Goal: Information Seeking & Learning: Learn about a topic

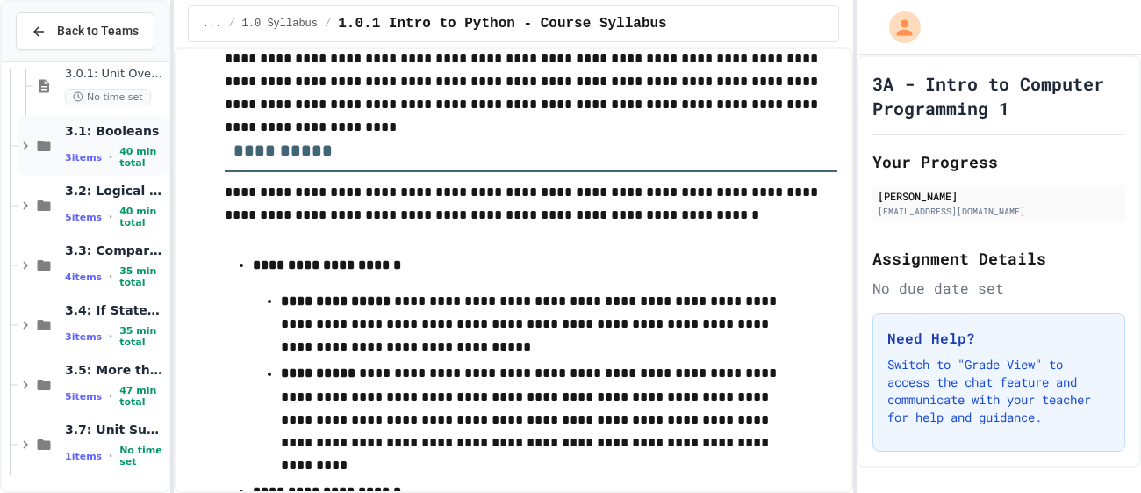
scroll to position [993, 0]
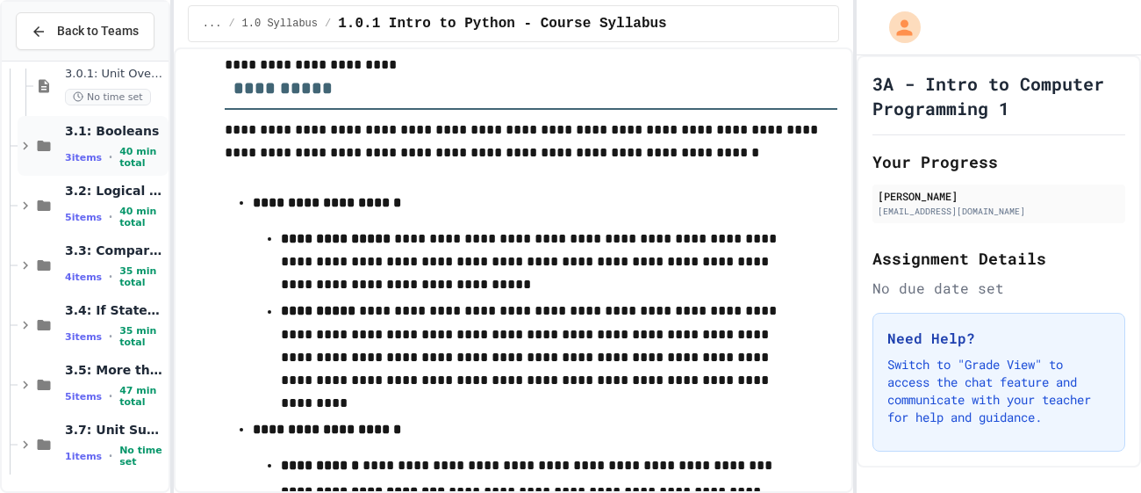
click at [120, 135] on span "3.1: Booleans" at bounding box center [115, 131] width 100 height 16
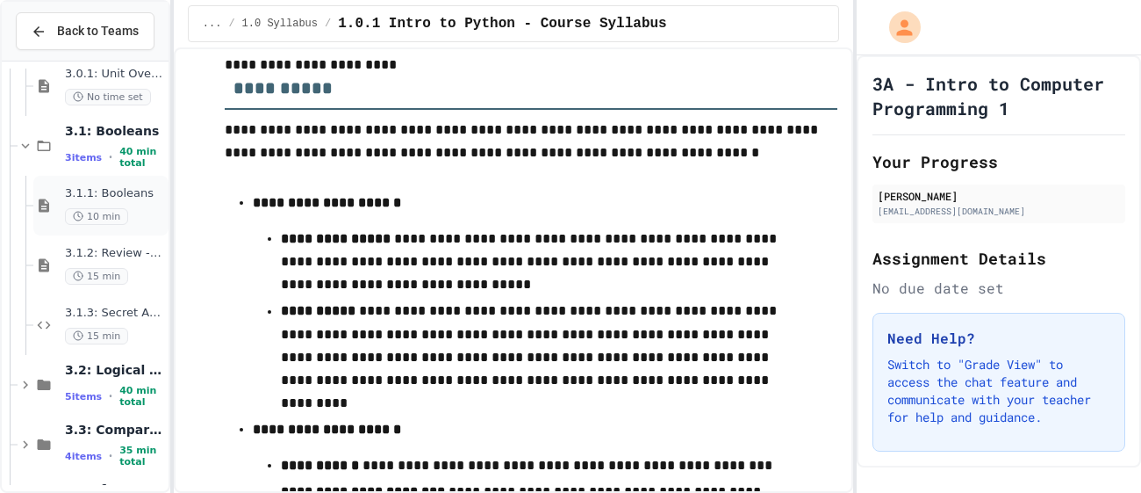
click at [142, 204] on div "3.1.1: Booleans 10 min" at bounding box center [115, 205] width 100 height 39
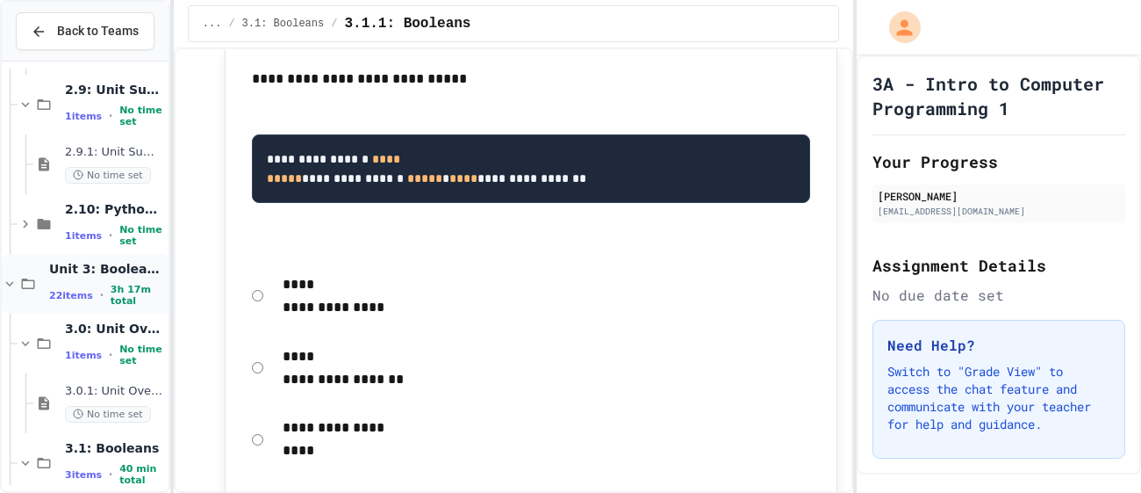
scroll to position [825, 0]
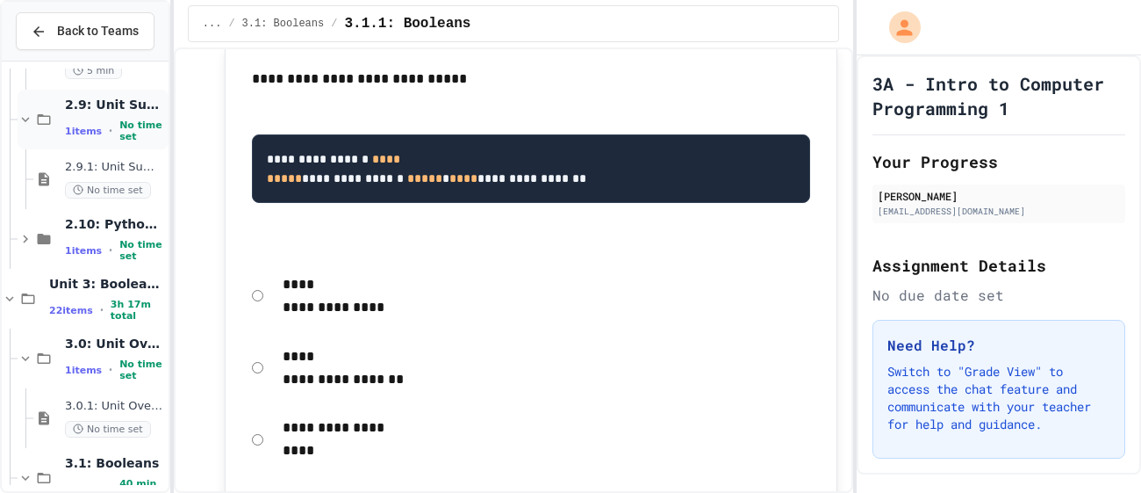
click at [126, 130] on span "No time set" at bounding box center [142, 130] width 46 height 23
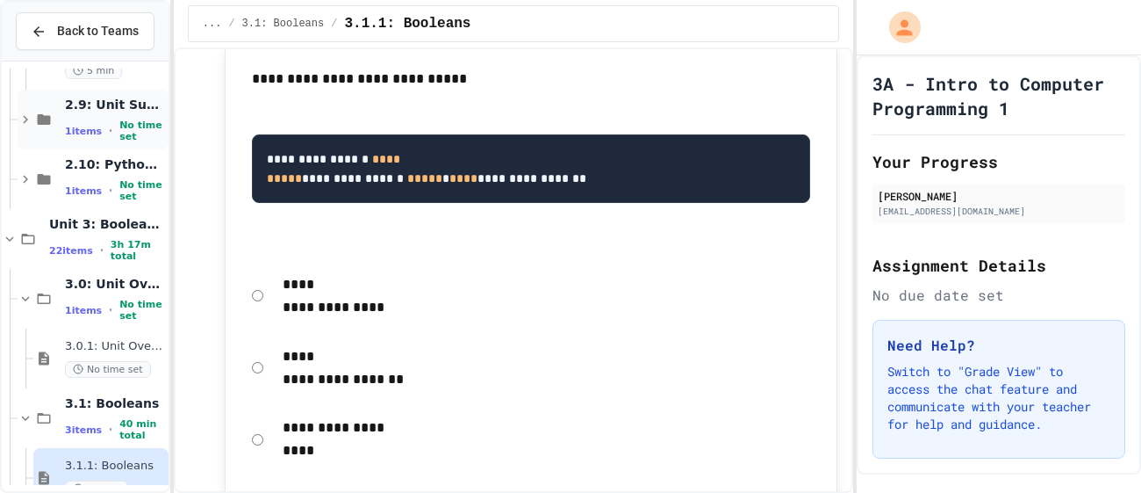
click at [104, 116] on div "2.9: Unit Summary 1 items • No time set" at bounding box center [115, 120] width 100 height 47
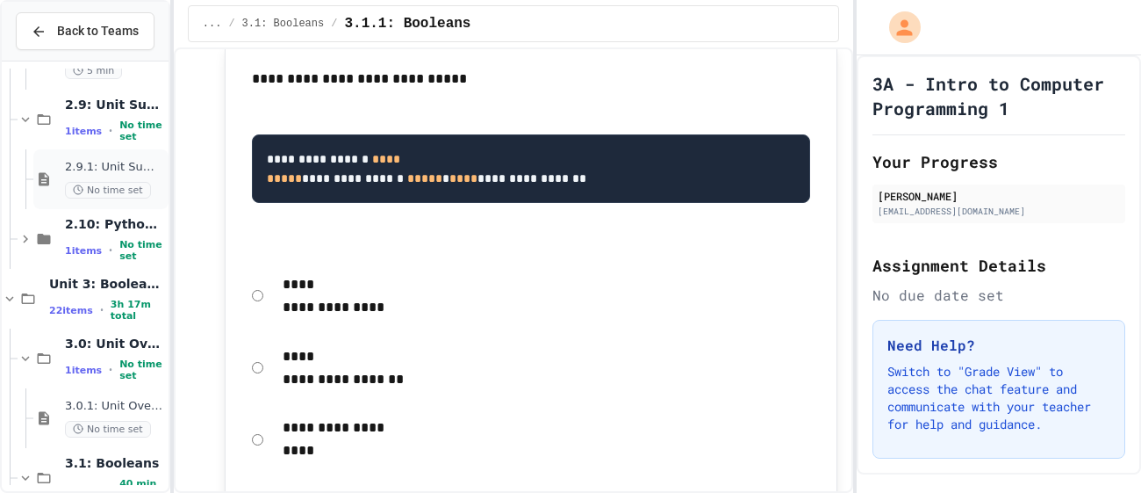
click at [97, 164] on span "2.9.1: Unit Summary" at bounding box center [115, 167] width 100 height 15
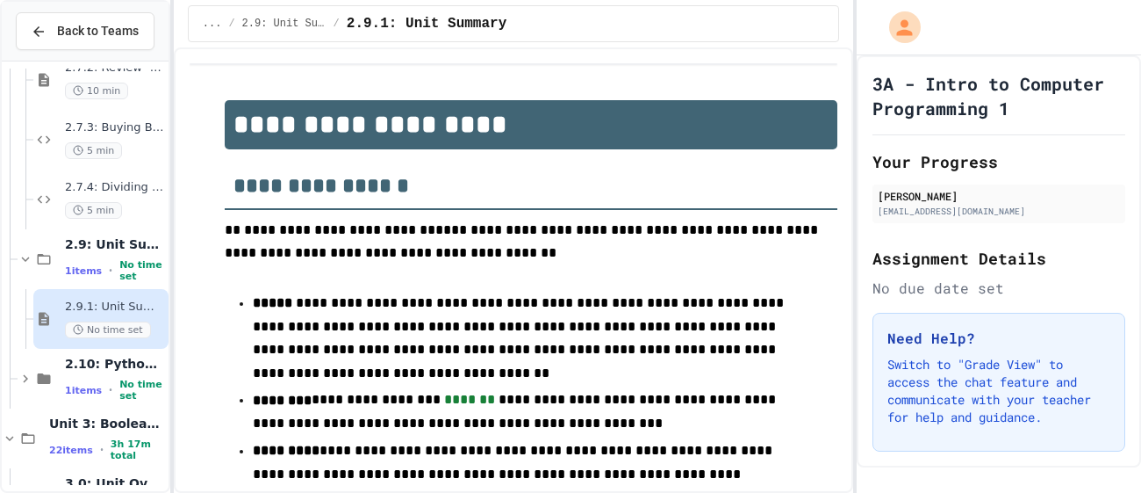
scroll to position [680, 0]
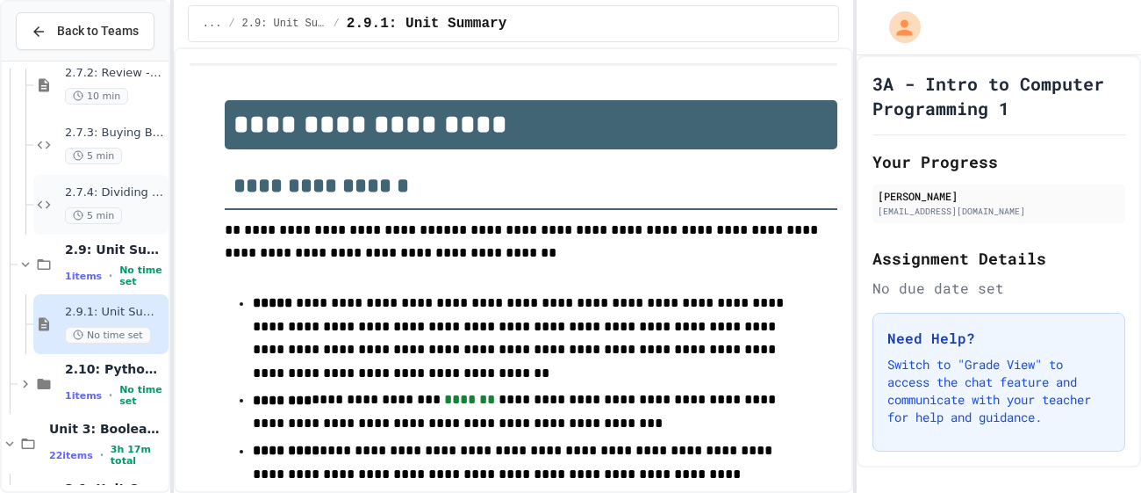
click at [126, 192] on span "2.7.4: Dividing a Number" at bounding box center [115, 192] width 100 height 15
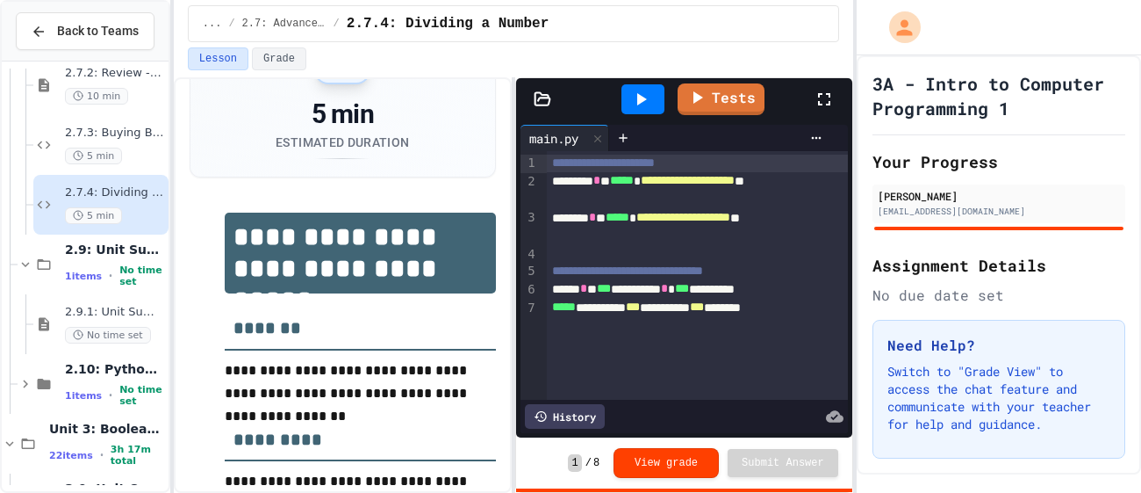
scroll to position [83, 0]
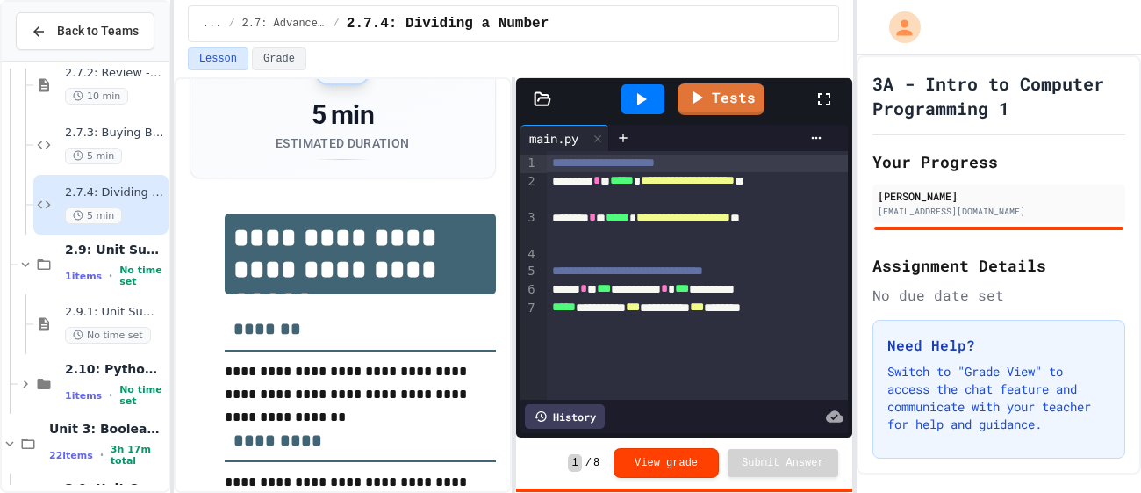
click at [829, 102] on icon at bounding box center [824, 99] width 12 height 12
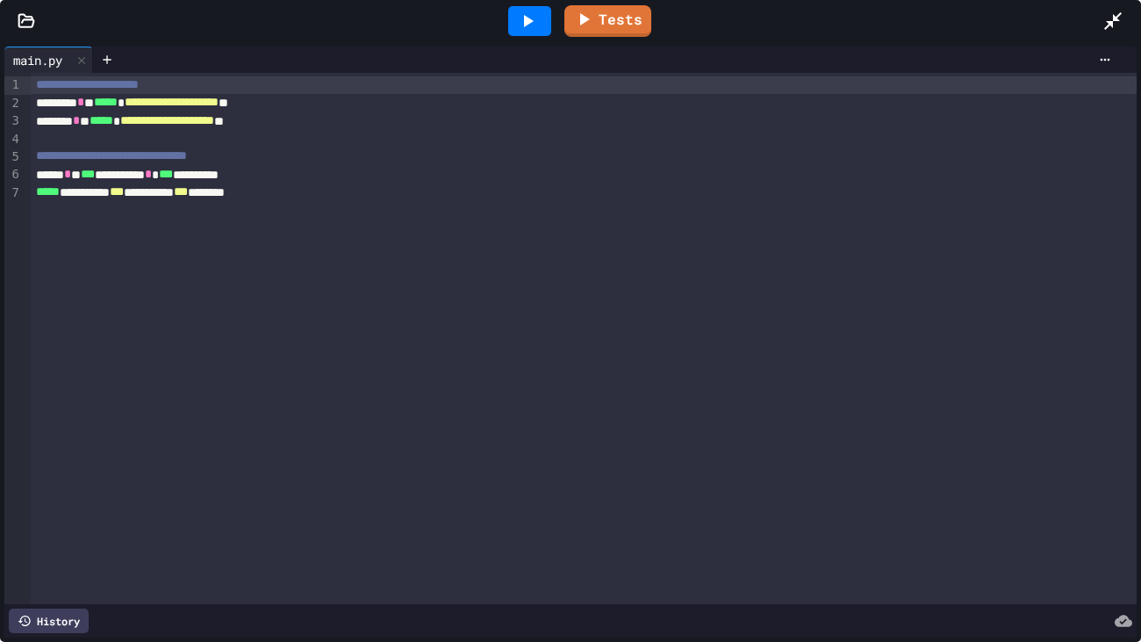
click at [529, 20] on icon at bounding box center [529, 21] width 10 height 12
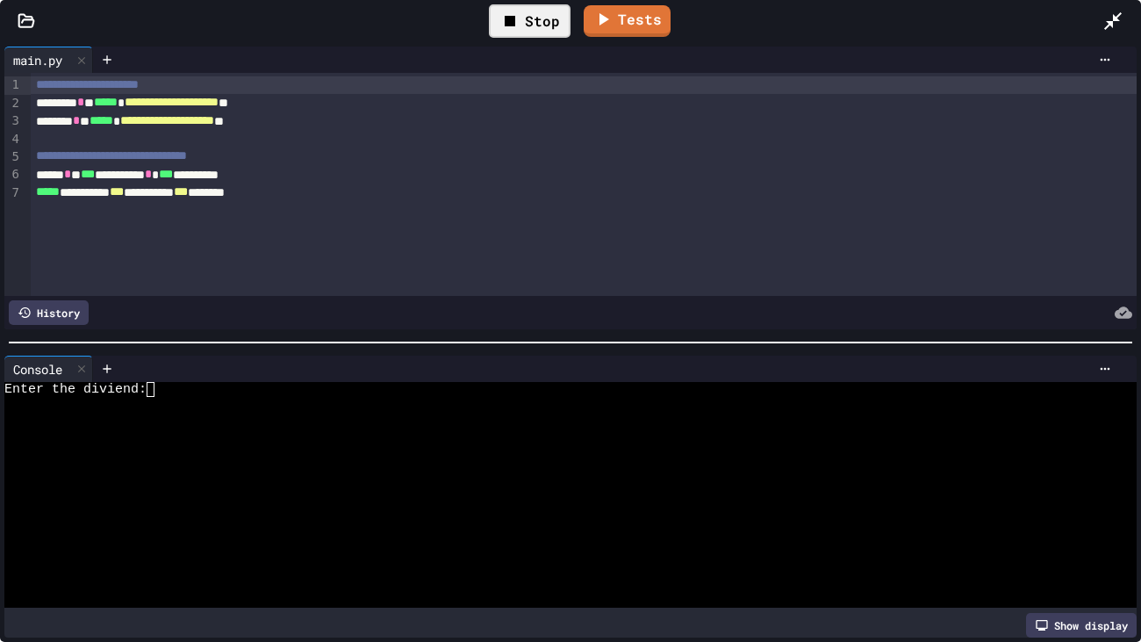
click at [158, 387] on textarea "Terminal input" at bounding box center [159, 389] width 8 height 15
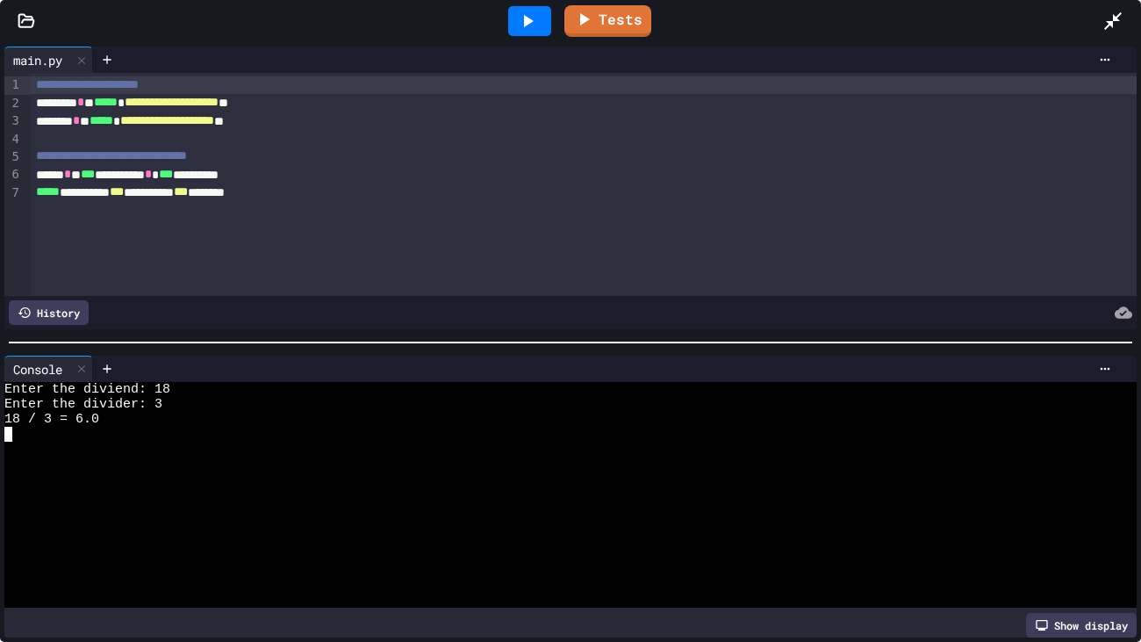
click at [1118, 7] on div at bounding box center [1122, 20] width 39 height 47
